Goal: Information Seeking & Learning: Learn about a topic

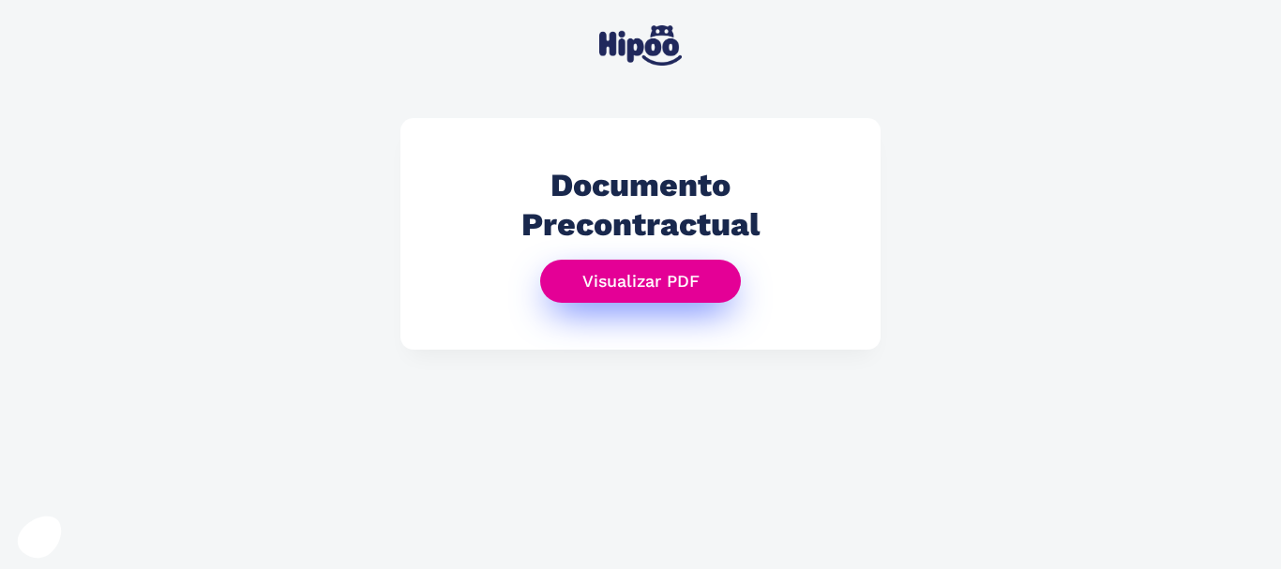
click at [645, 286] on link "Visualizar PDF" at bounding box center [641, 282] width 202 height 44
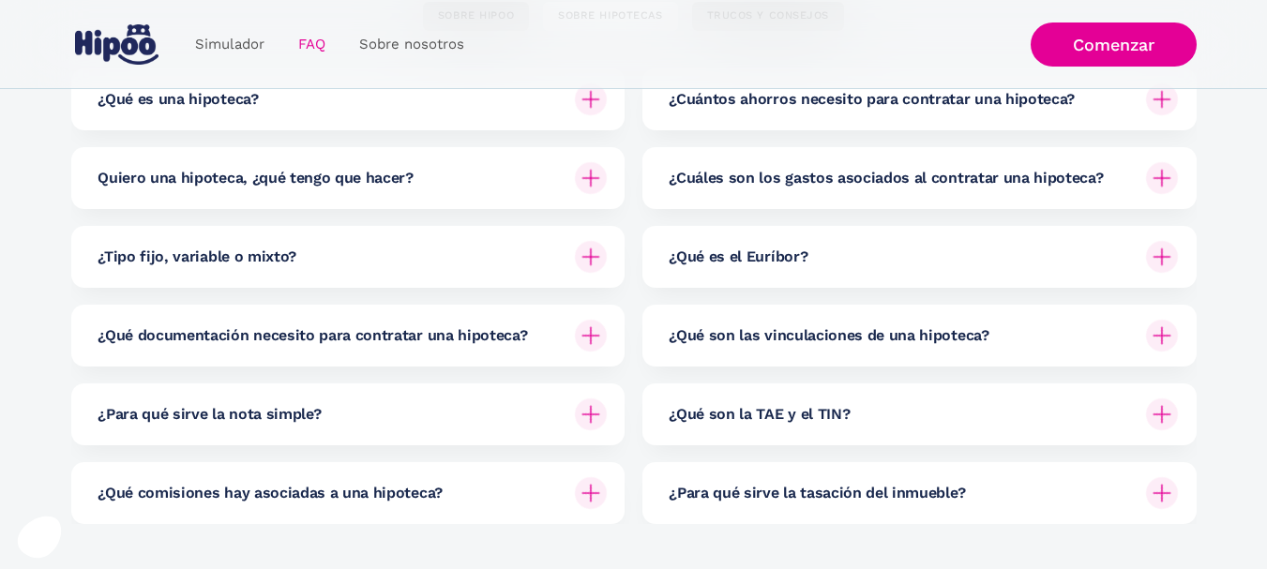
scroll to position [326, 0]
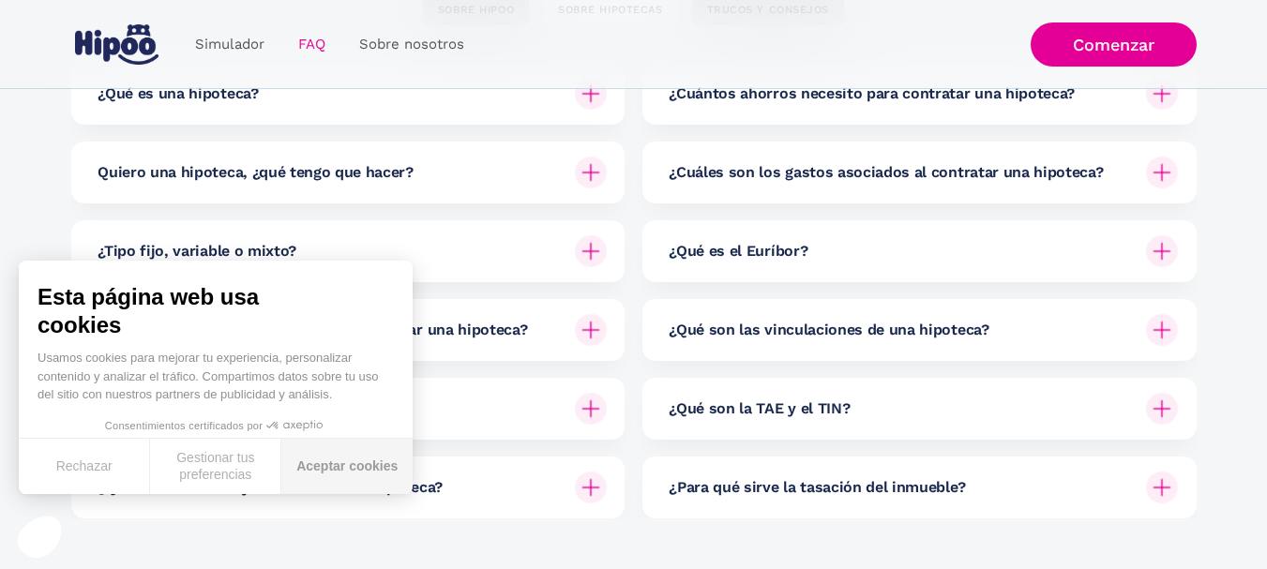
click at [381, 460] on button "Aceptar cookies" at bounding box center [346, 466] width 131 height 55
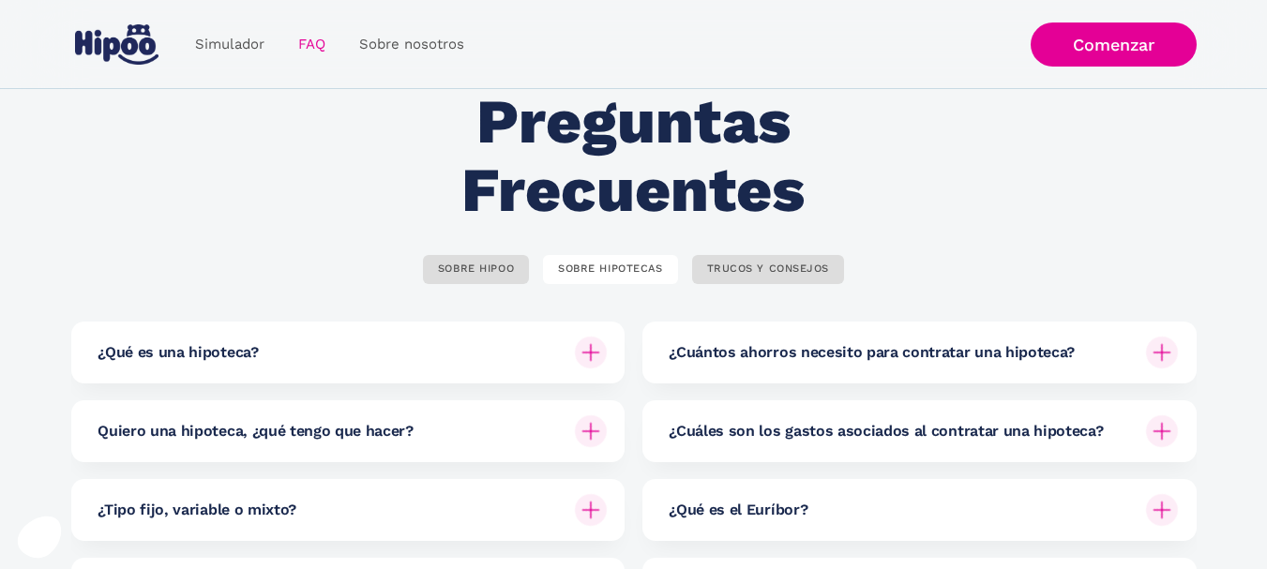
scroll to position [55, 0]
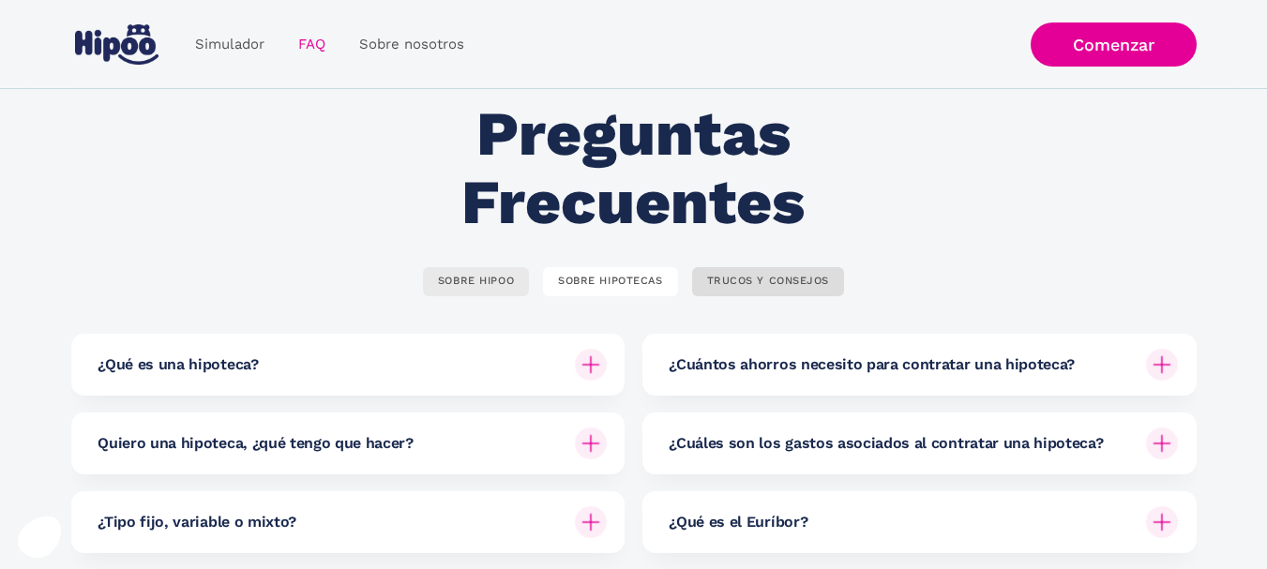
click at [447, 282] on div "SOBRE HIPOO" at bounding box center [476, 282] width 76 height 14
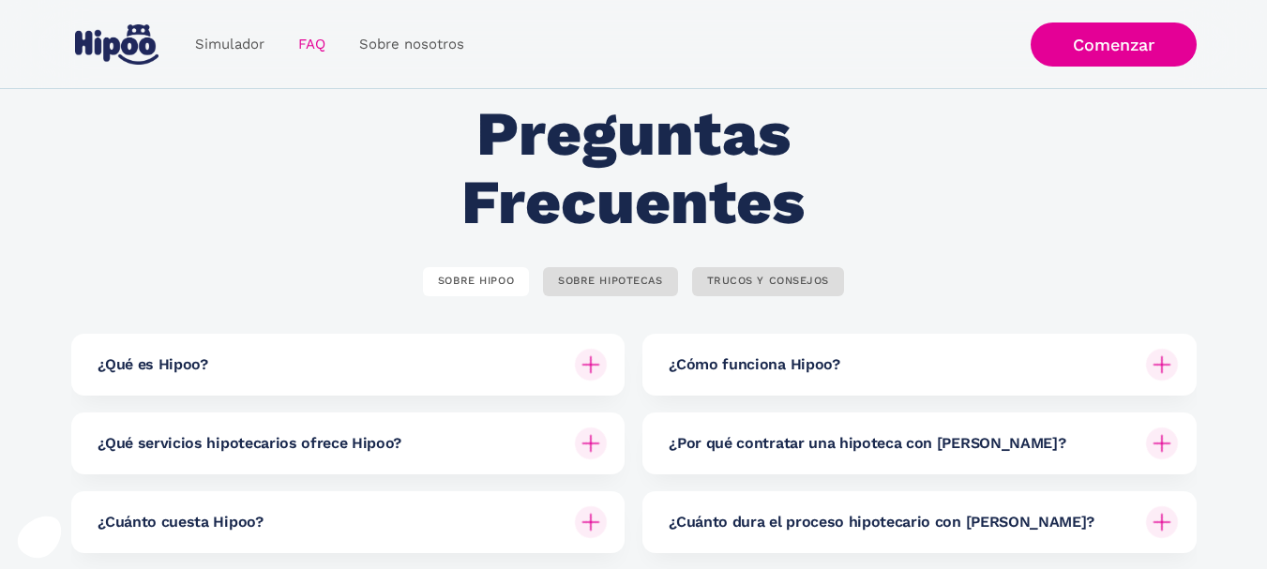
click at [1156, 371] on img at bounding box center [1162, 365] width 32 height 32
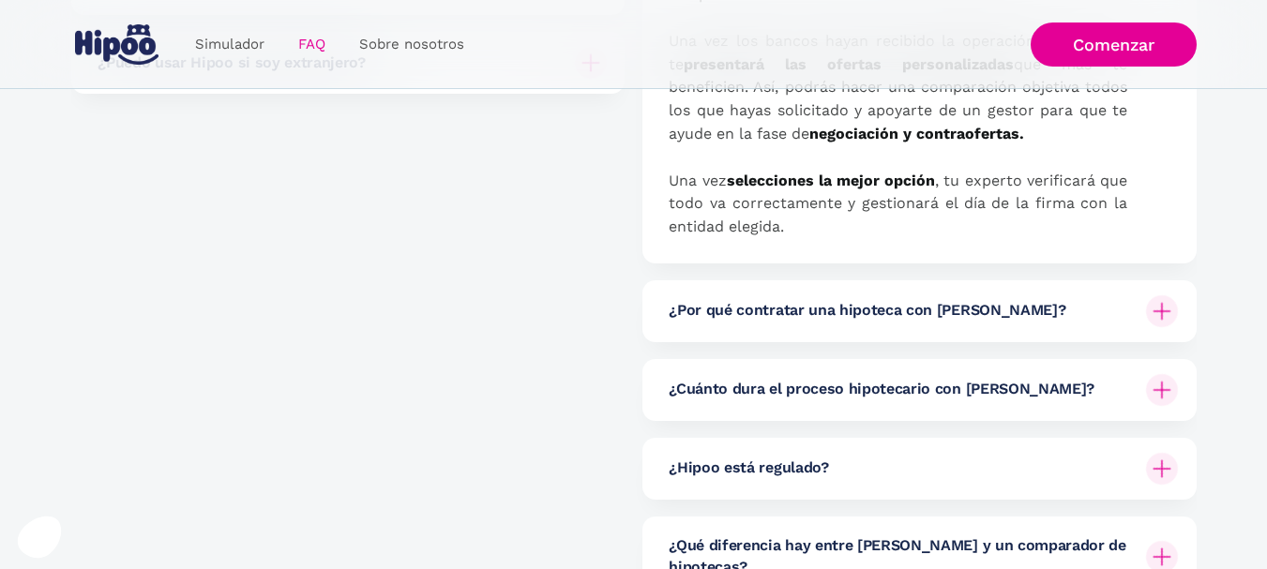
scroll to position [782, 0]
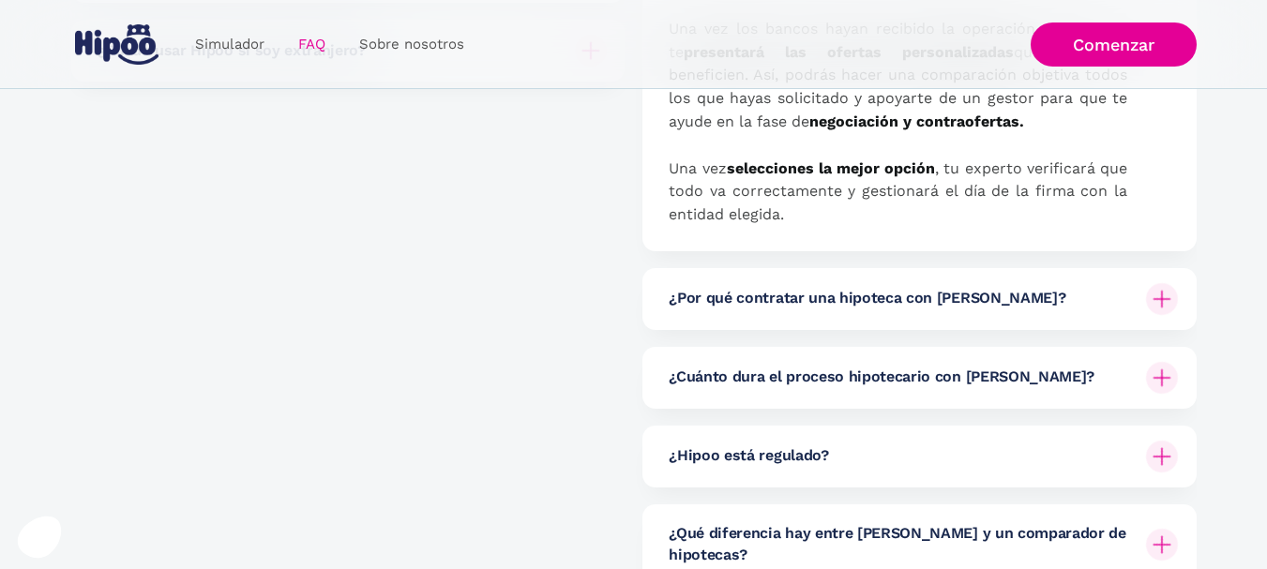
click at [1166, 296] on img at bounding box center [1162, 299] width 32 height 32
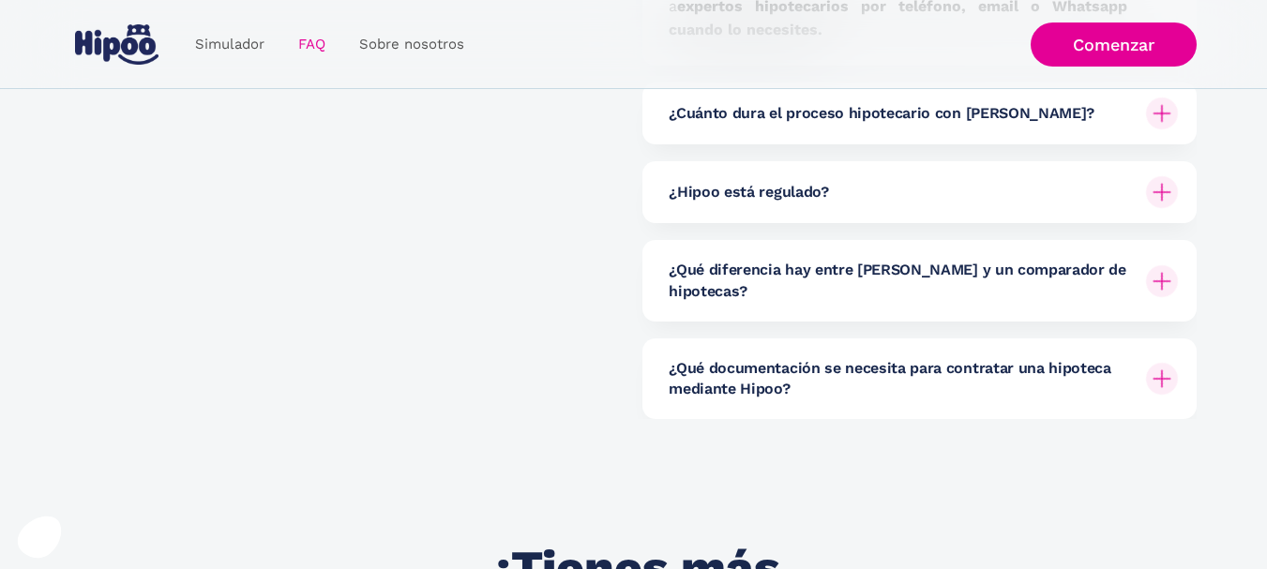
scroll to position [1405, 0]
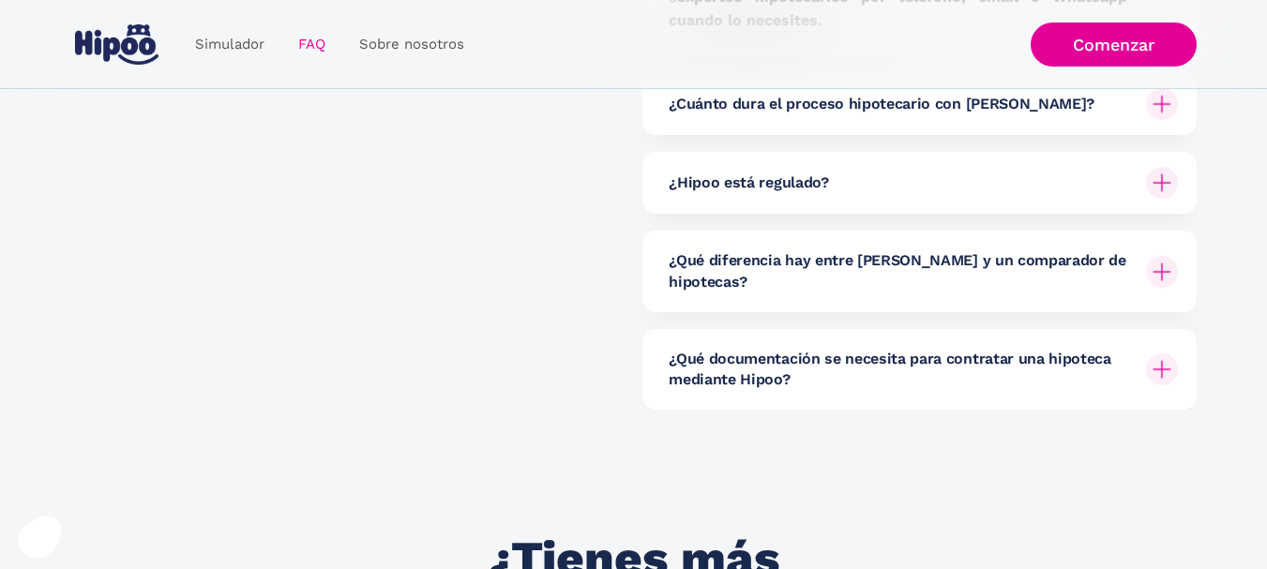
click at [1151, 354] on img at bounding box center [1162, 370] width 32 height 32
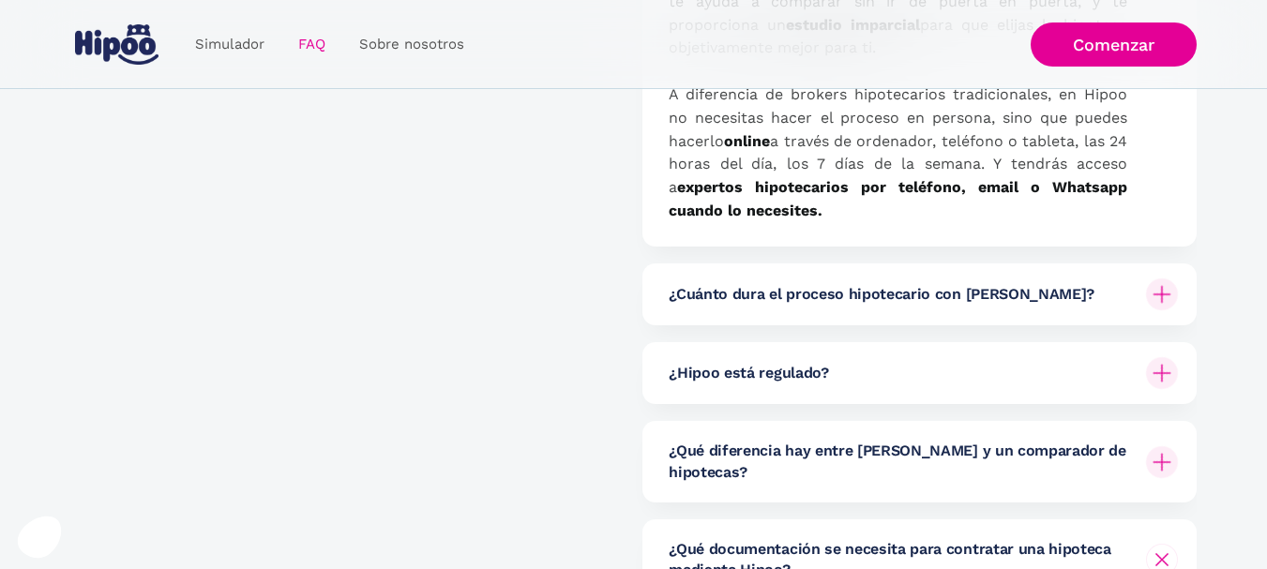
scroll to position [1184, 0]
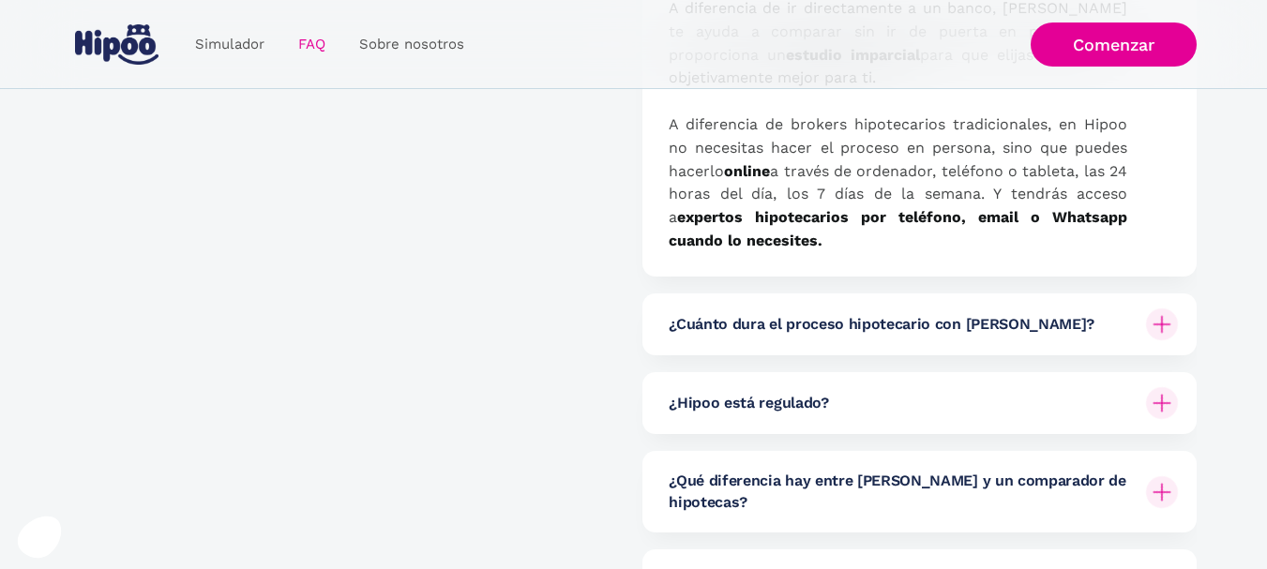
click at [1166, 328] on img at bounding box center [1162, 325] width 32 height 32
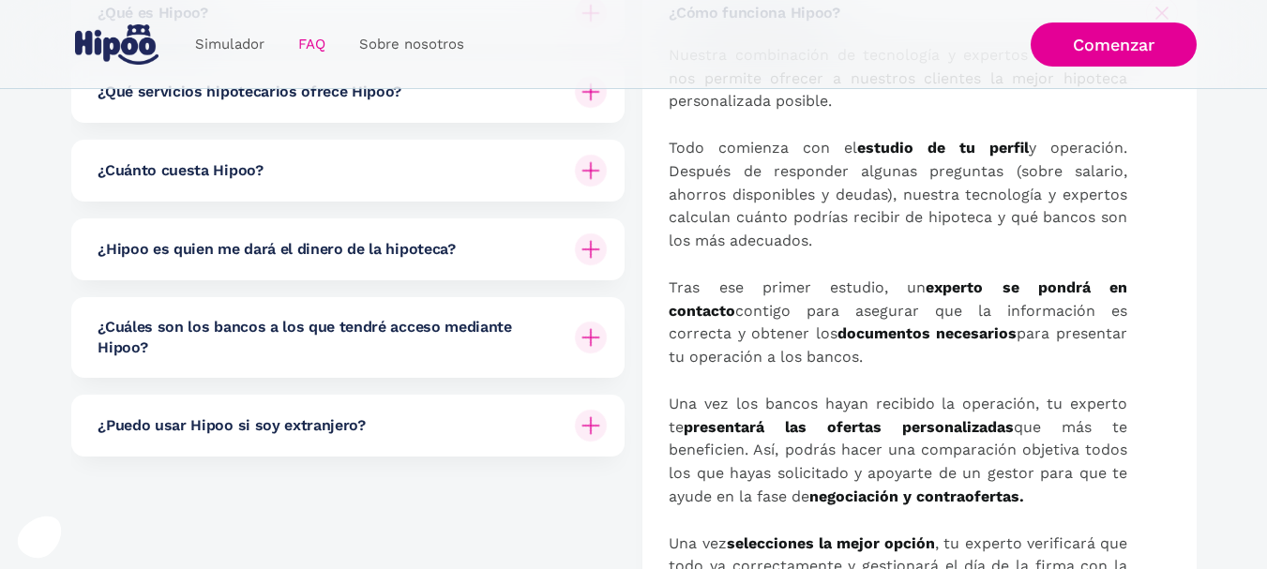
scroll to position [414, 0]
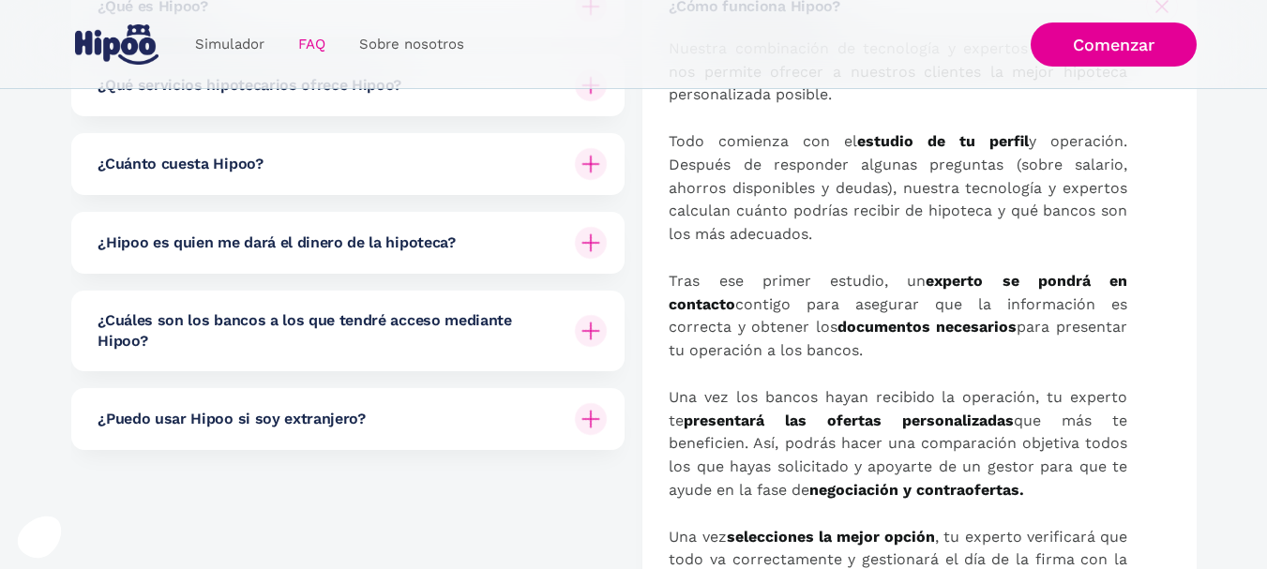
click at [584, 333] on img at bounding box center [591, 331] width 32 height 32
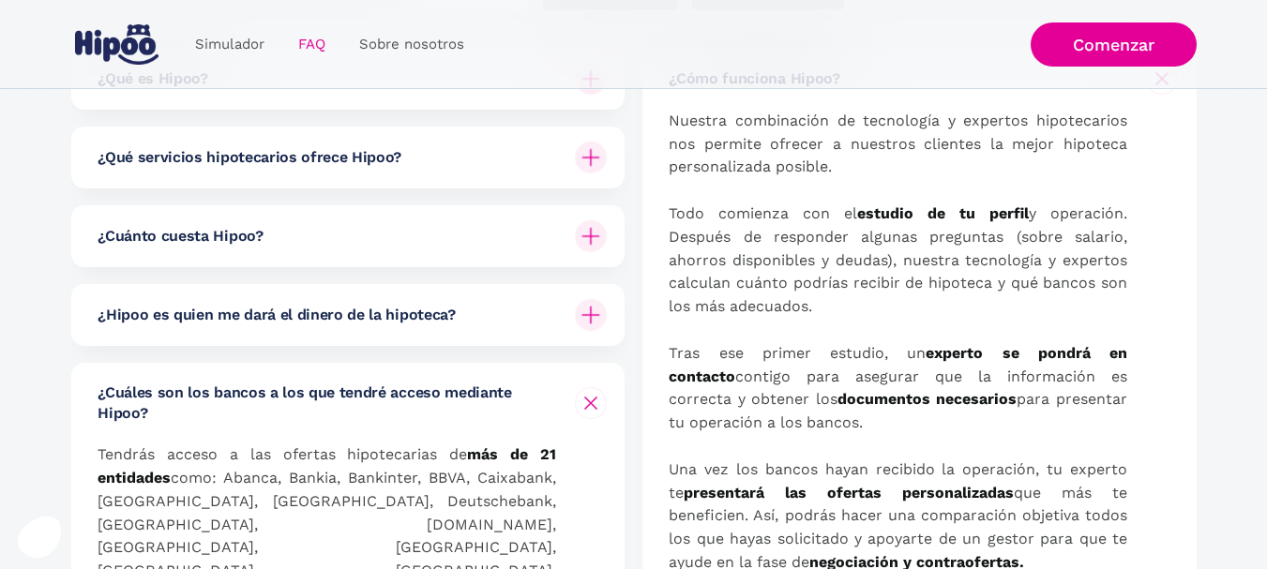
scroll to position [306, 0]
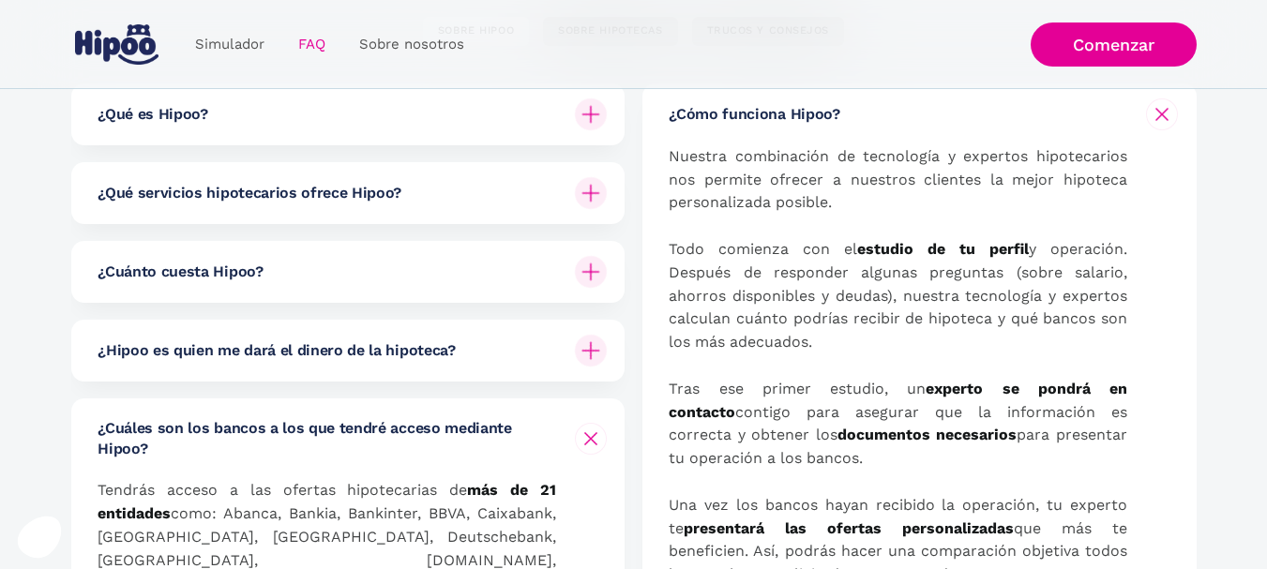
click at [576, 267] on div at bounding box center [590, 271] width 45 height 45
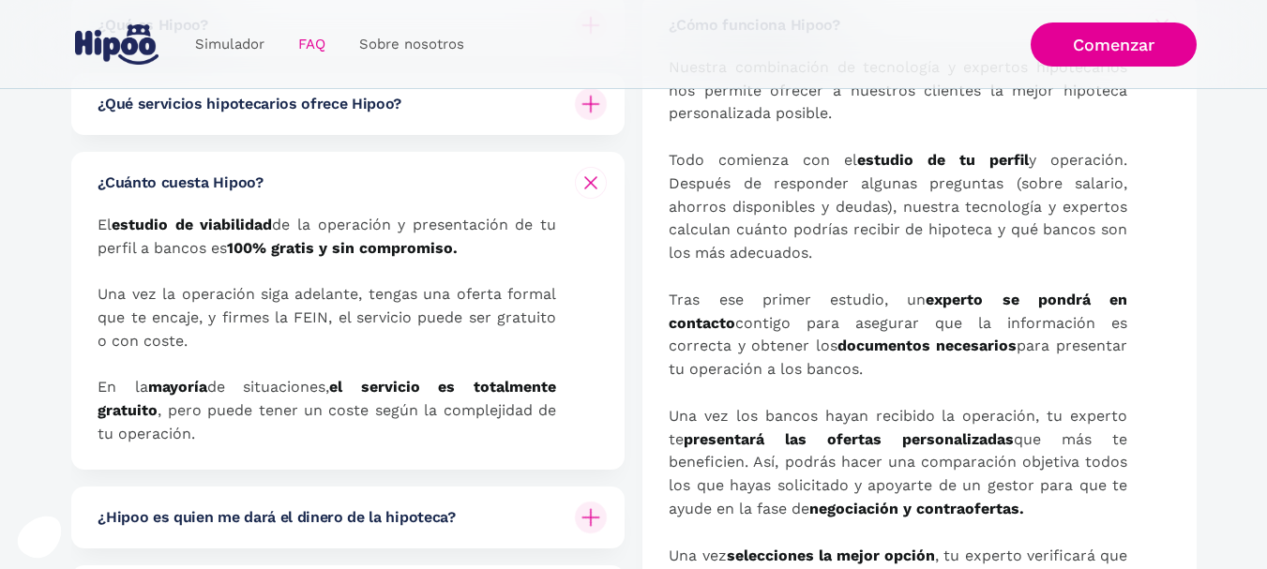
scroll to position [371, 0]
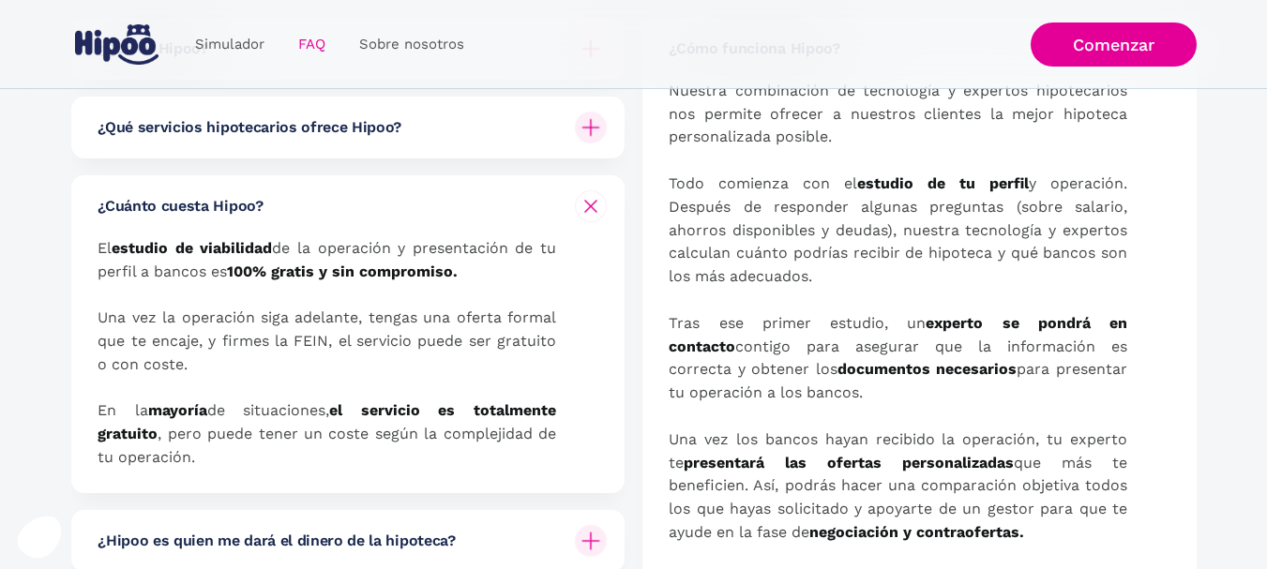
click at [591, 124] on img at bounding box center [591, 128] width 32 height 32
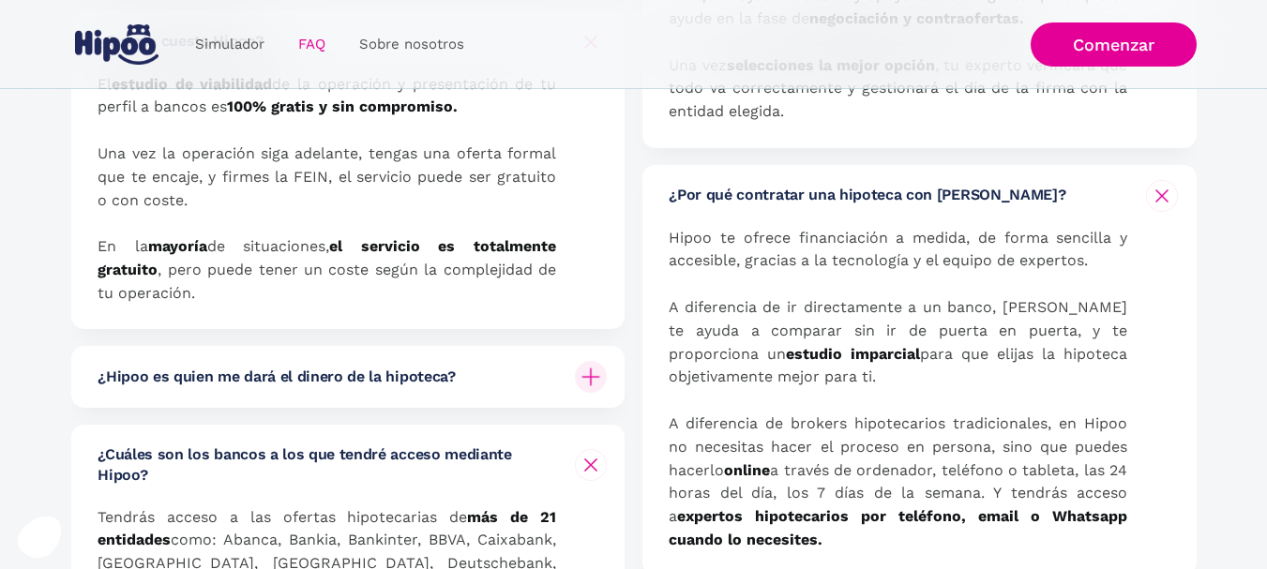
scroll to position [922, 0]
